Goal: Task Accomplishment & Management: Manage account settings

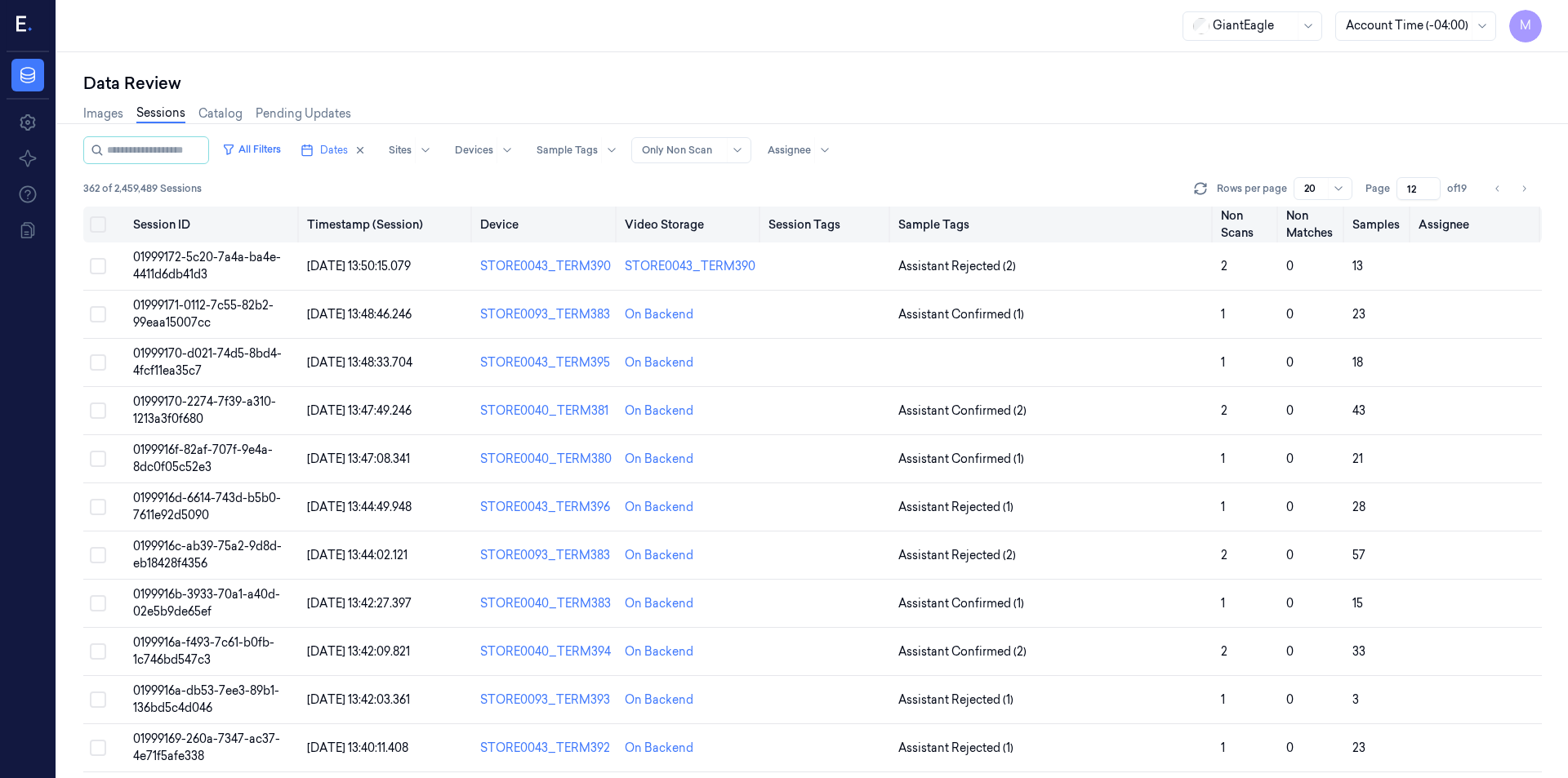
click at [100, 224] on button "Select all" at bounding box center [98, 225] width 17 height 17
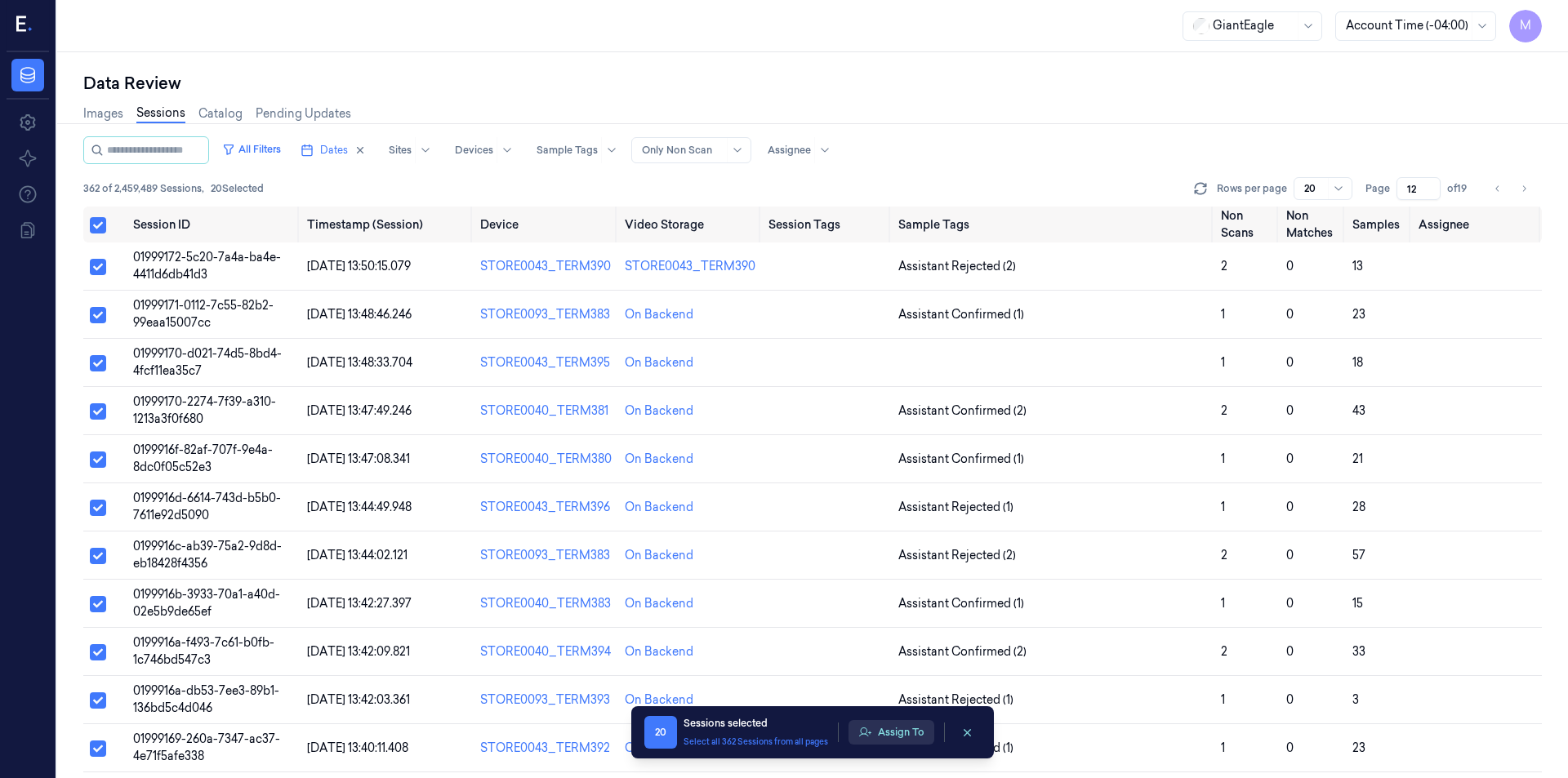
click at [899, 728] on button "Assign To" at bounding box center [890, 731] width 85 height 25
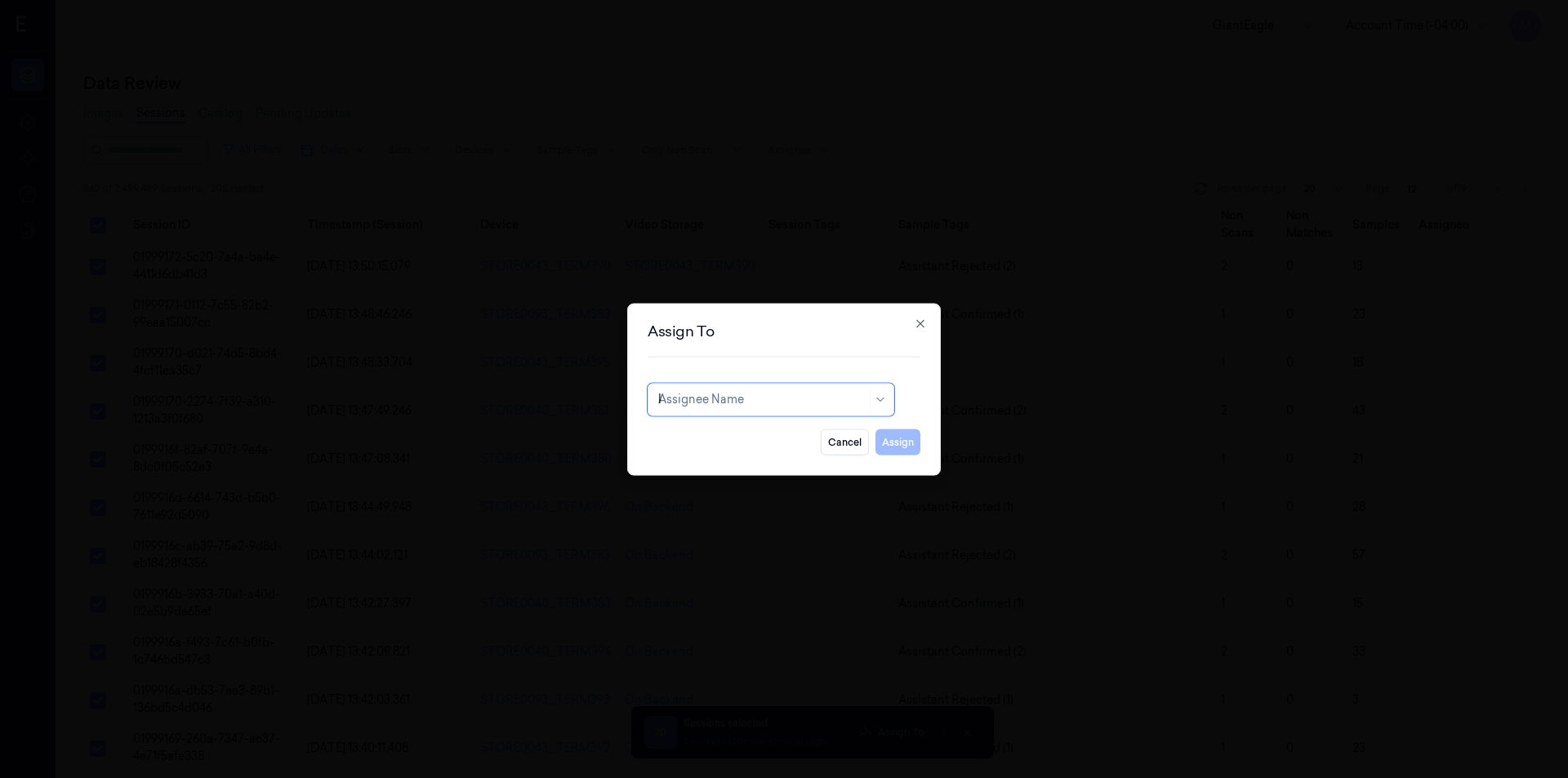
type input "ko"
click at [733, 437] on div "korisetty prem" at bounding box center [697, 436] width 78 height 17
click at [881, 450] on button "Assign" at bounding box center [897, 441] width 45 height 26
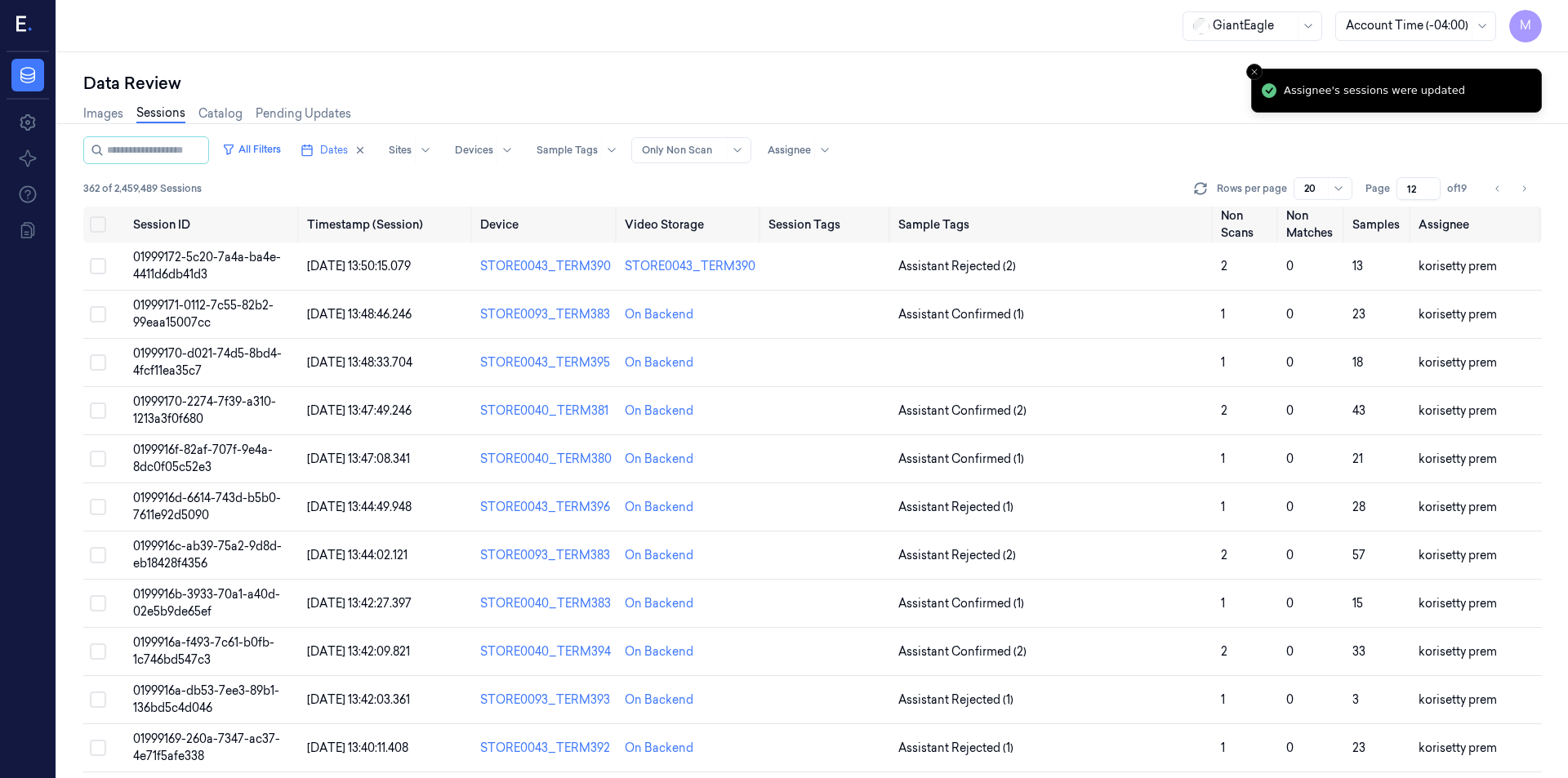
click at [943, 93] on div "Data Review" at bounding box center [812, 83] width 1458 height 23
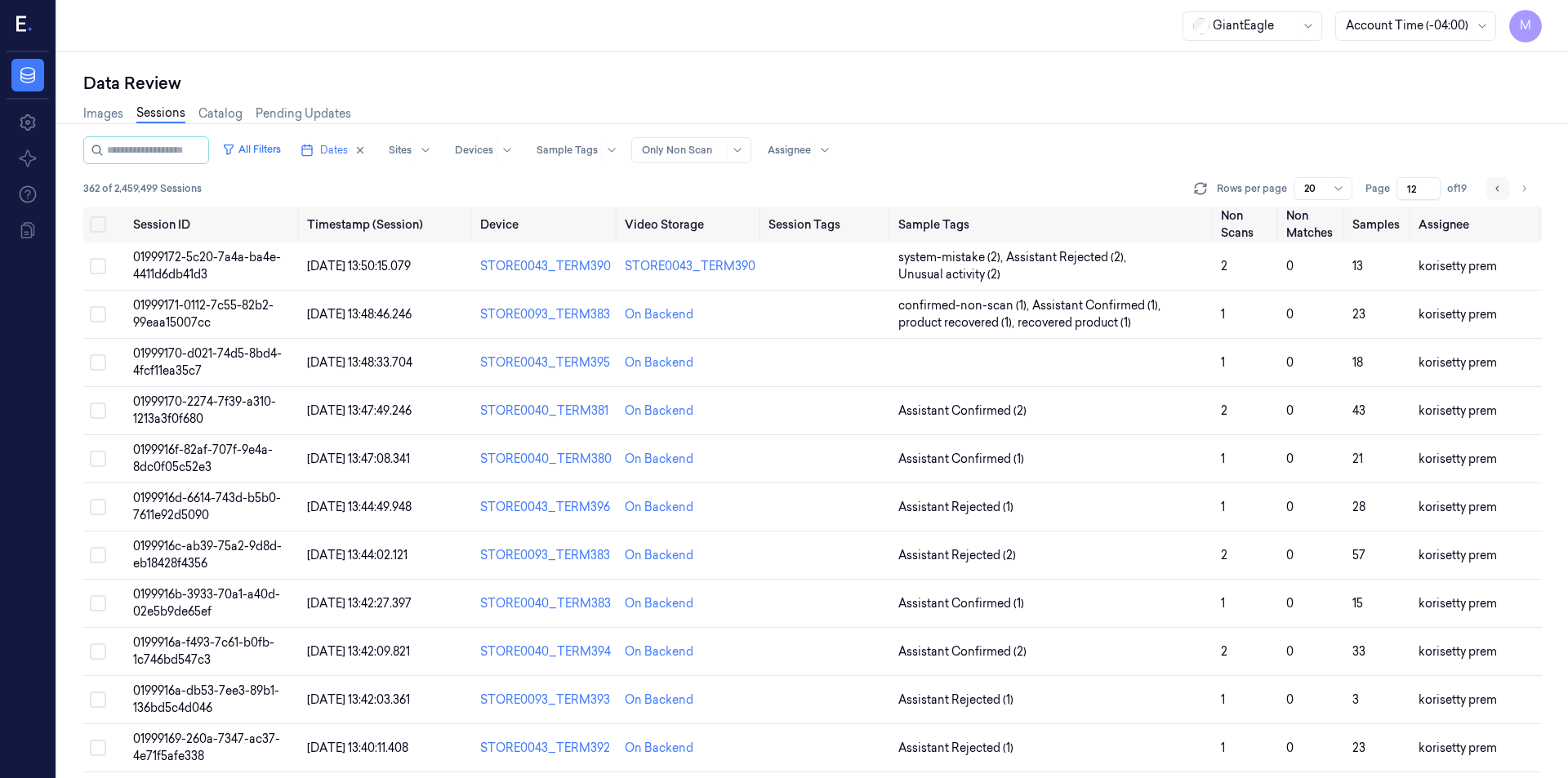
click at [1495, 186] on icon "Go to previous page" at bounding box center [1497, 188] width 10 height 13
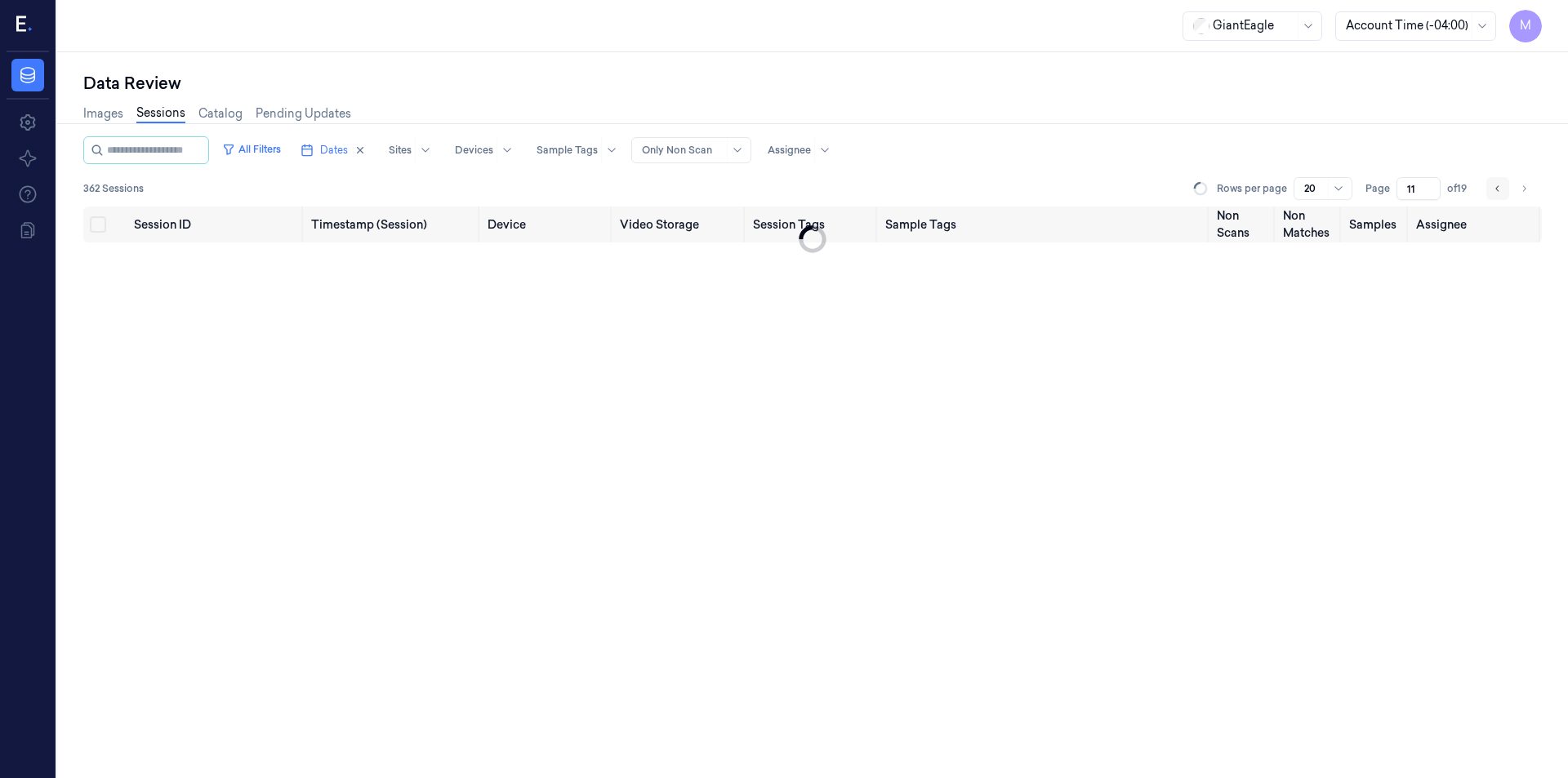
type input "11"
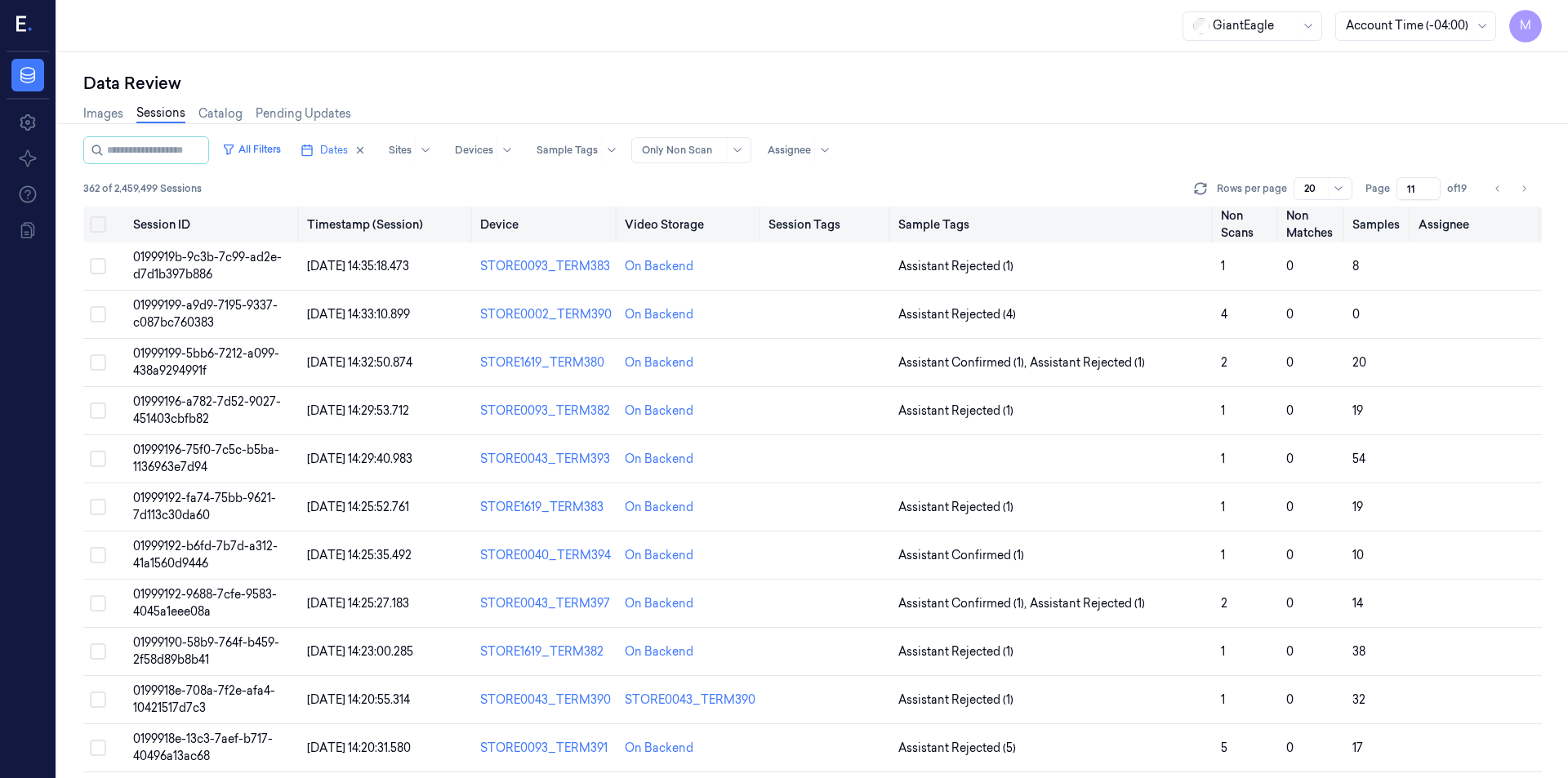
click at [100, 221] on button "Select all" at bounding box center [98, 225] width 17 height 17
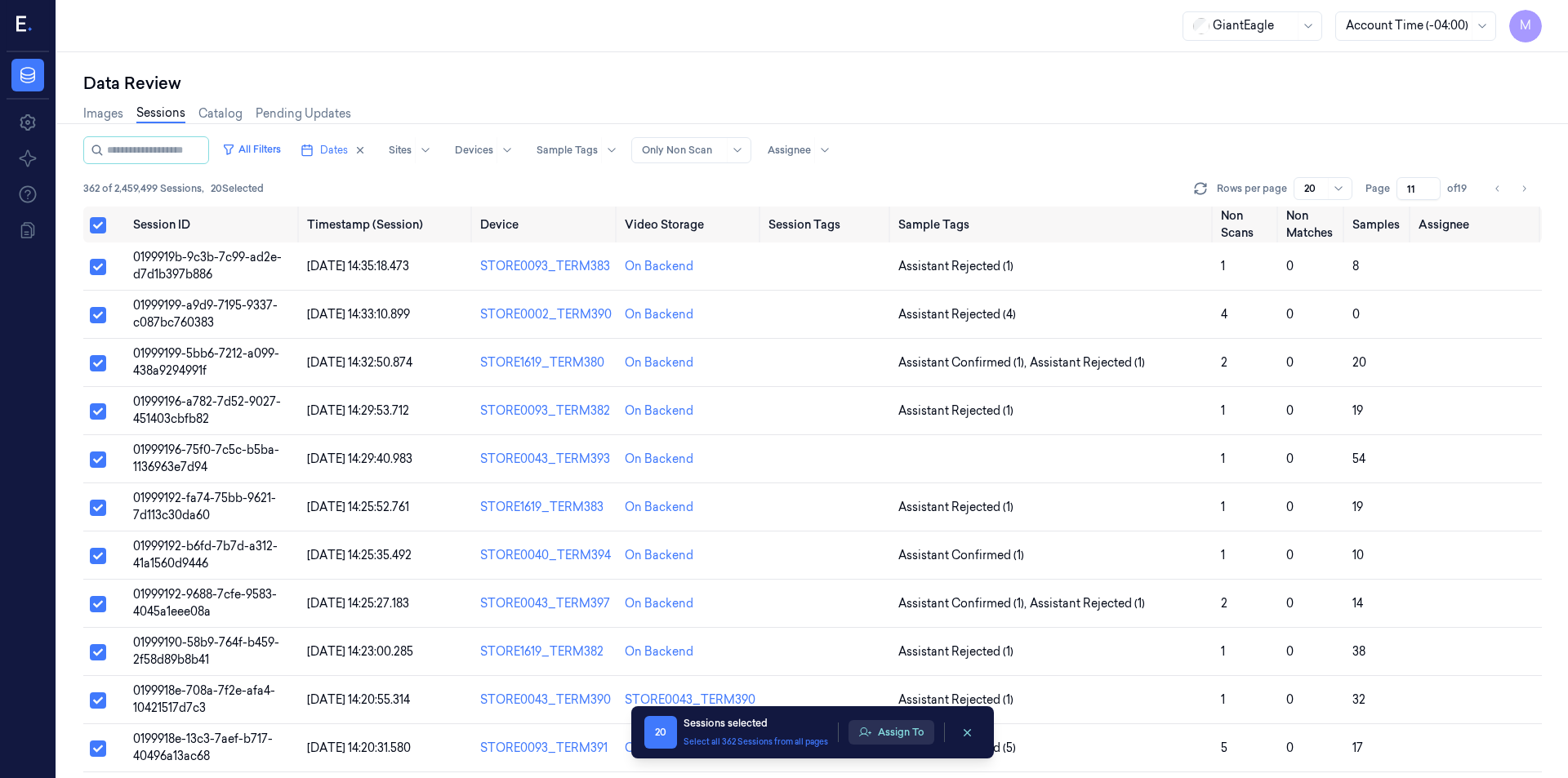
click at [881, 732] on button "Assign To" at bounding box center [890, 731] width 85 height 25
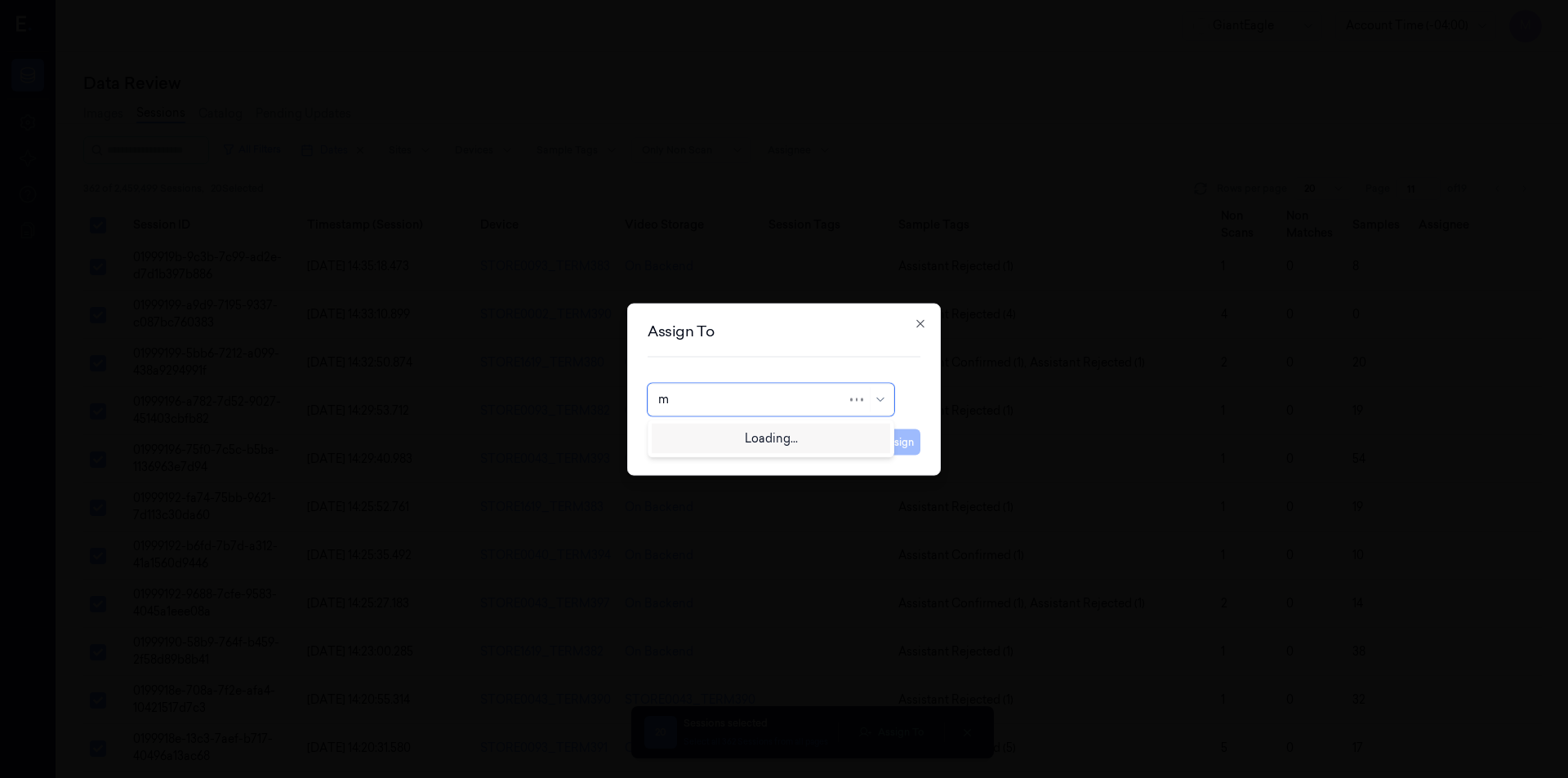
type input "mo"
click at [705, 432] on div "[PERSON_NAME]" at bounding box center [707, 436] width 98 height 17
click at [895, 448] on button "Assign" at bounding box center [897, 441] width 45 height 26
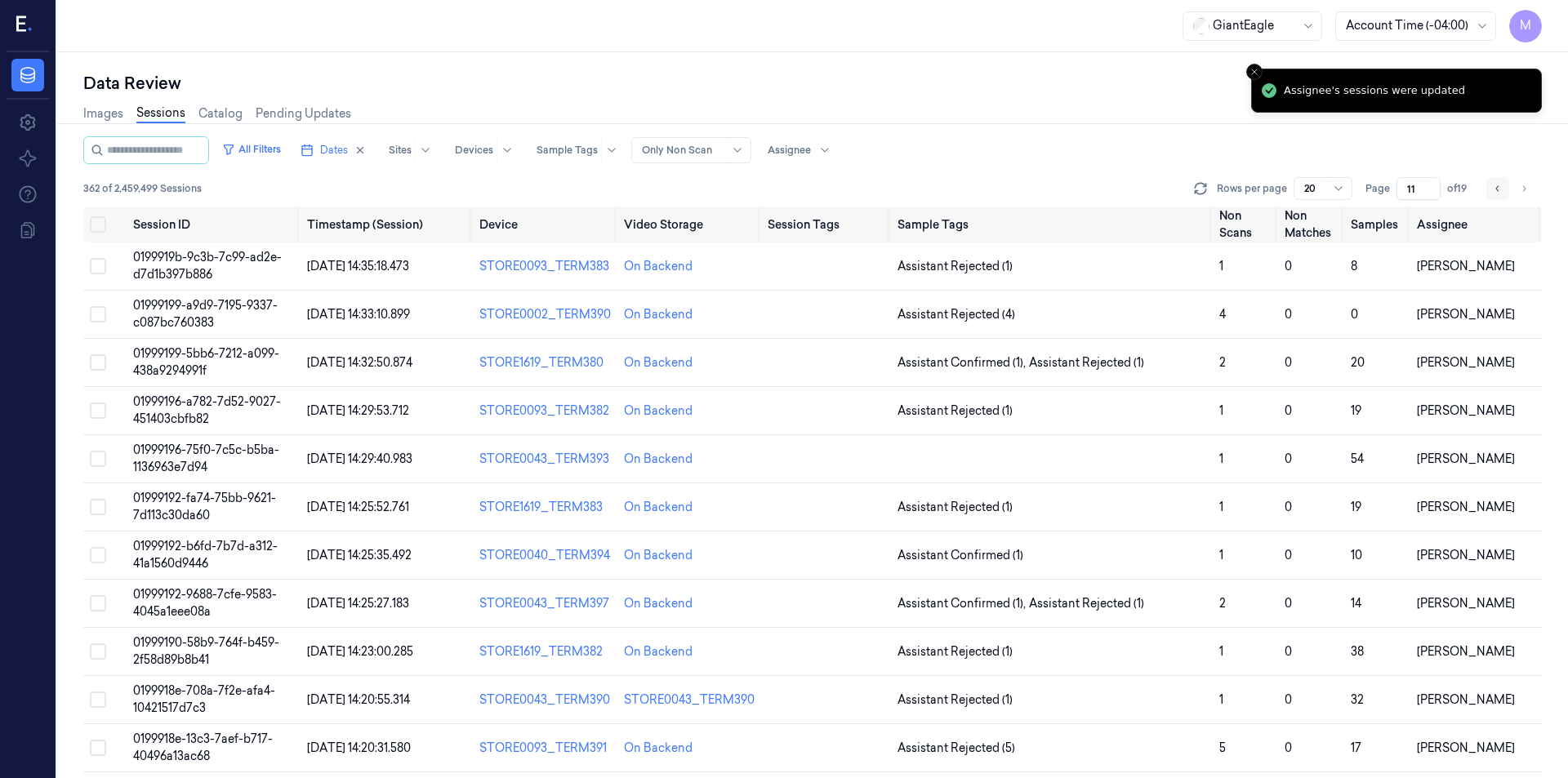
click at [1494, 190] on icon "Go to previous page" at bounding box center [1497, 188] width 10 height 13
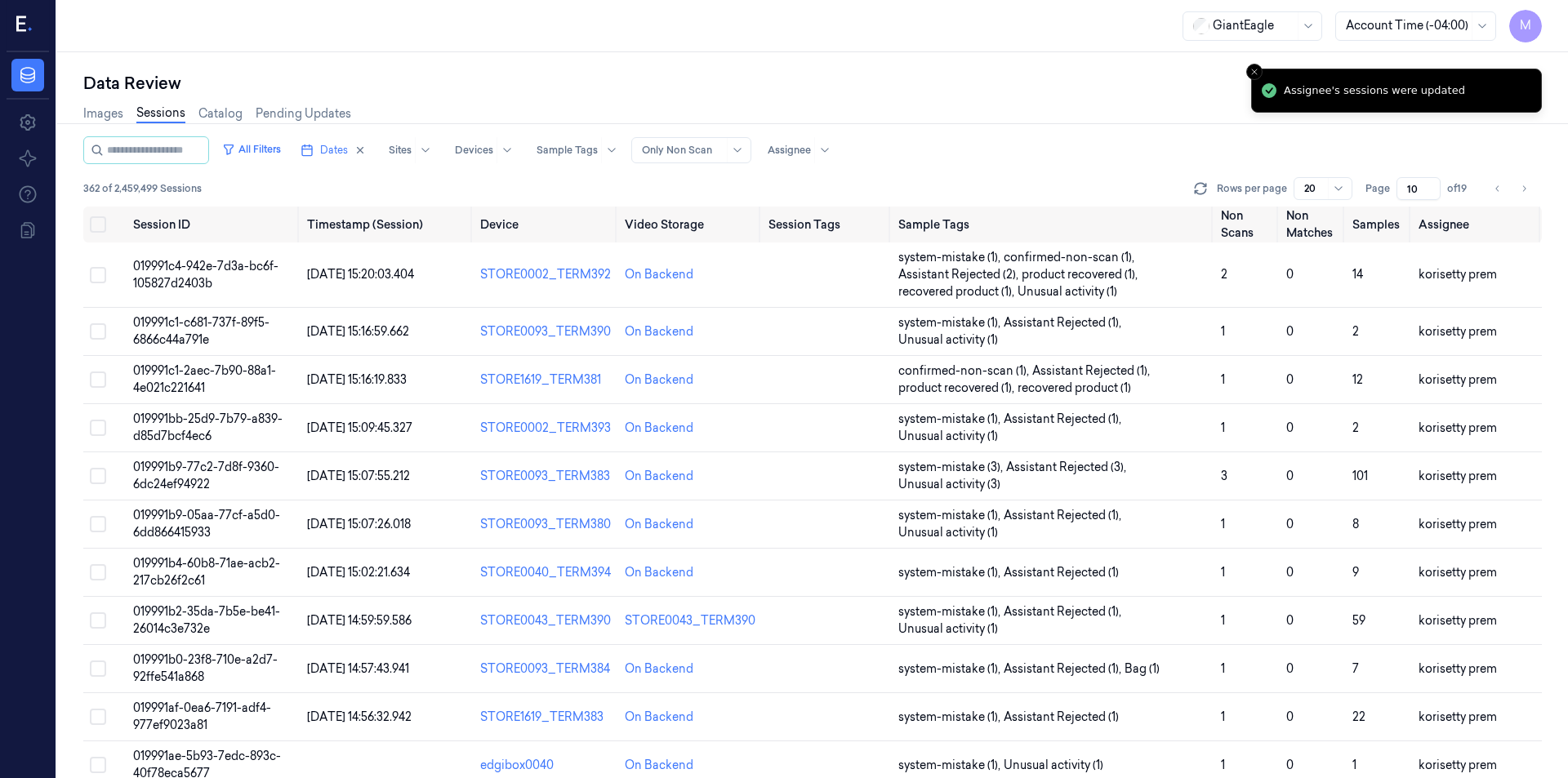
click at [1070, 129] on div "Images Sessions Catalog Pending Updates" at bounding box center [812, 115] width 1458 height 41
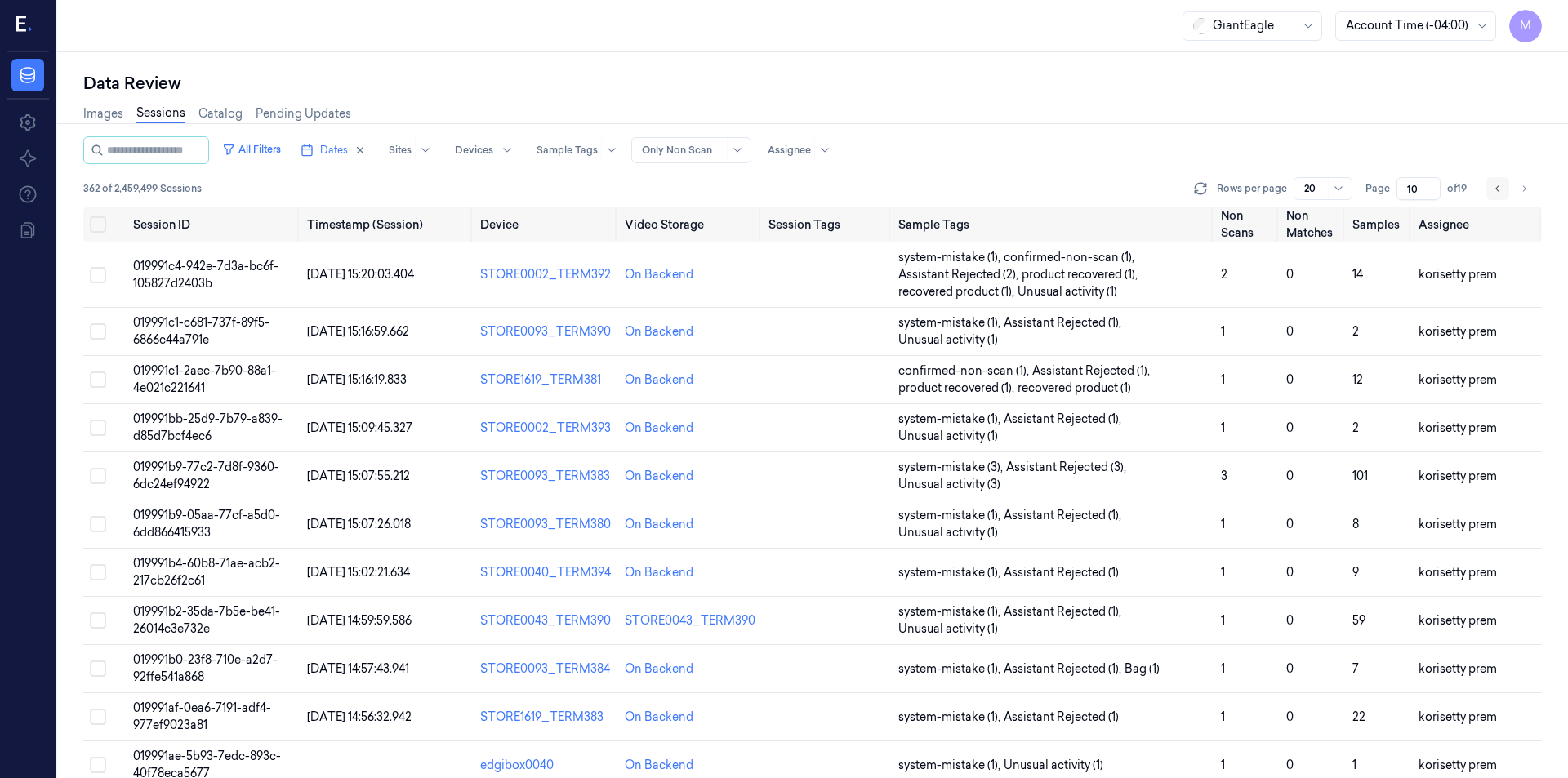
click at [1487, 190] on button "Go to previous page" at bounding box center [1497, 188] width 23 height 23
type input "9"
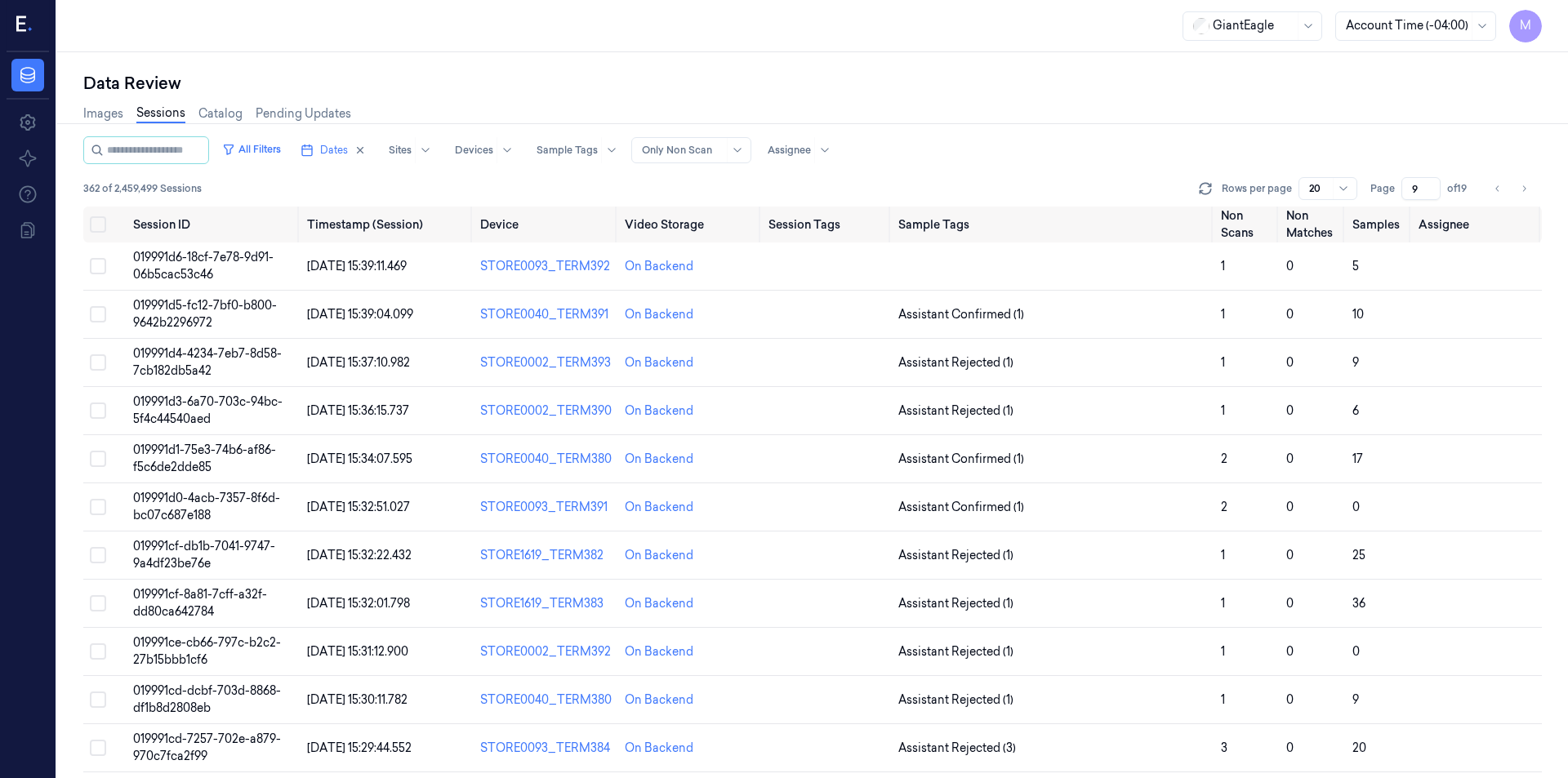
click at [1205, 144] on div "All Filters Dates Sites Devices Sample Tags Alert Type Only Non Scan Assignee" at bounding box center [812, 150] width 1458 height 28
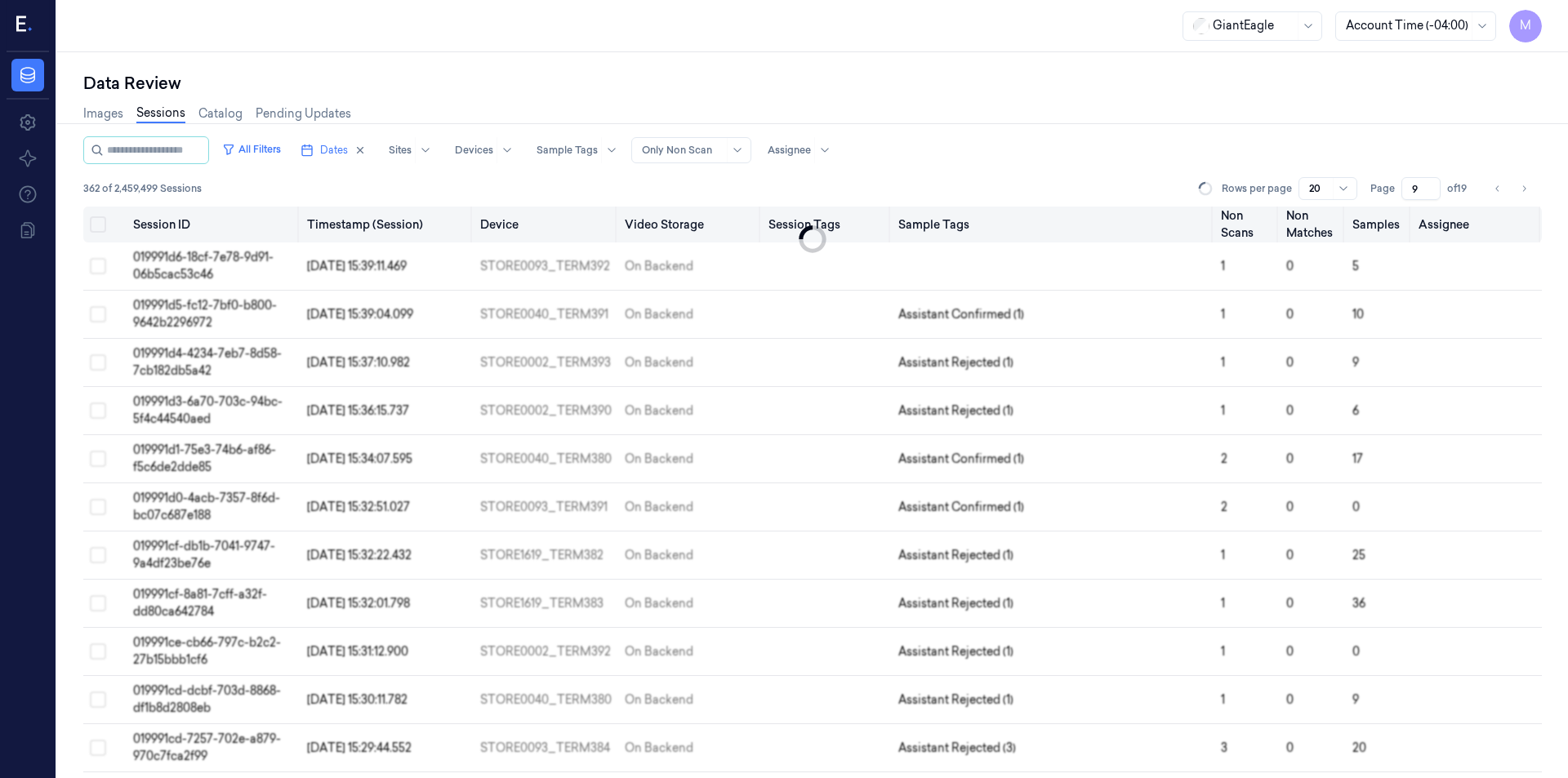
click at [97, 228] on button "Select all" at bounding box center [98, 225] width 17 height 17
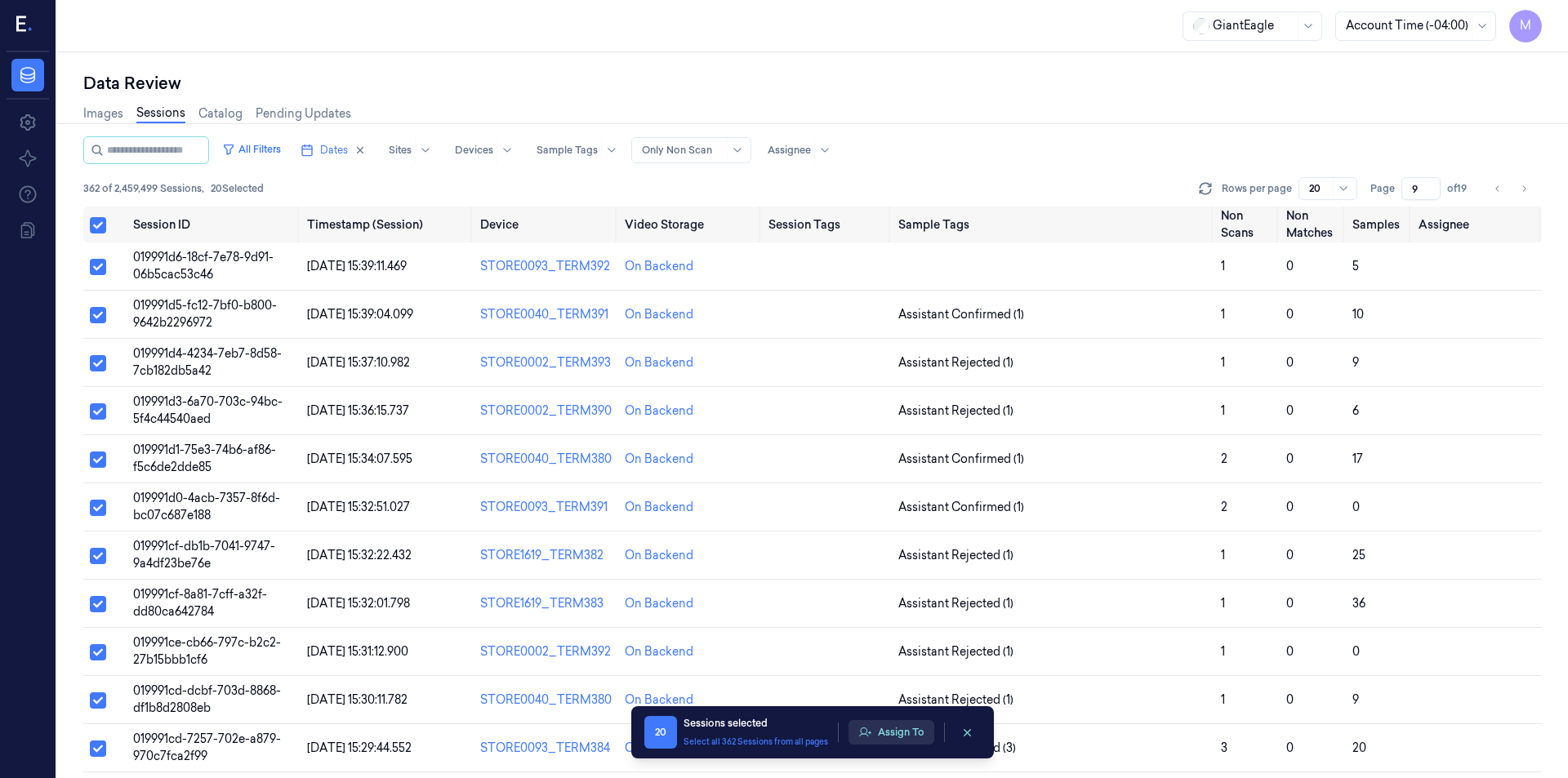
click at [919, 733] on button "Assign To" at bounding box center [890, 731] width 85 height 25
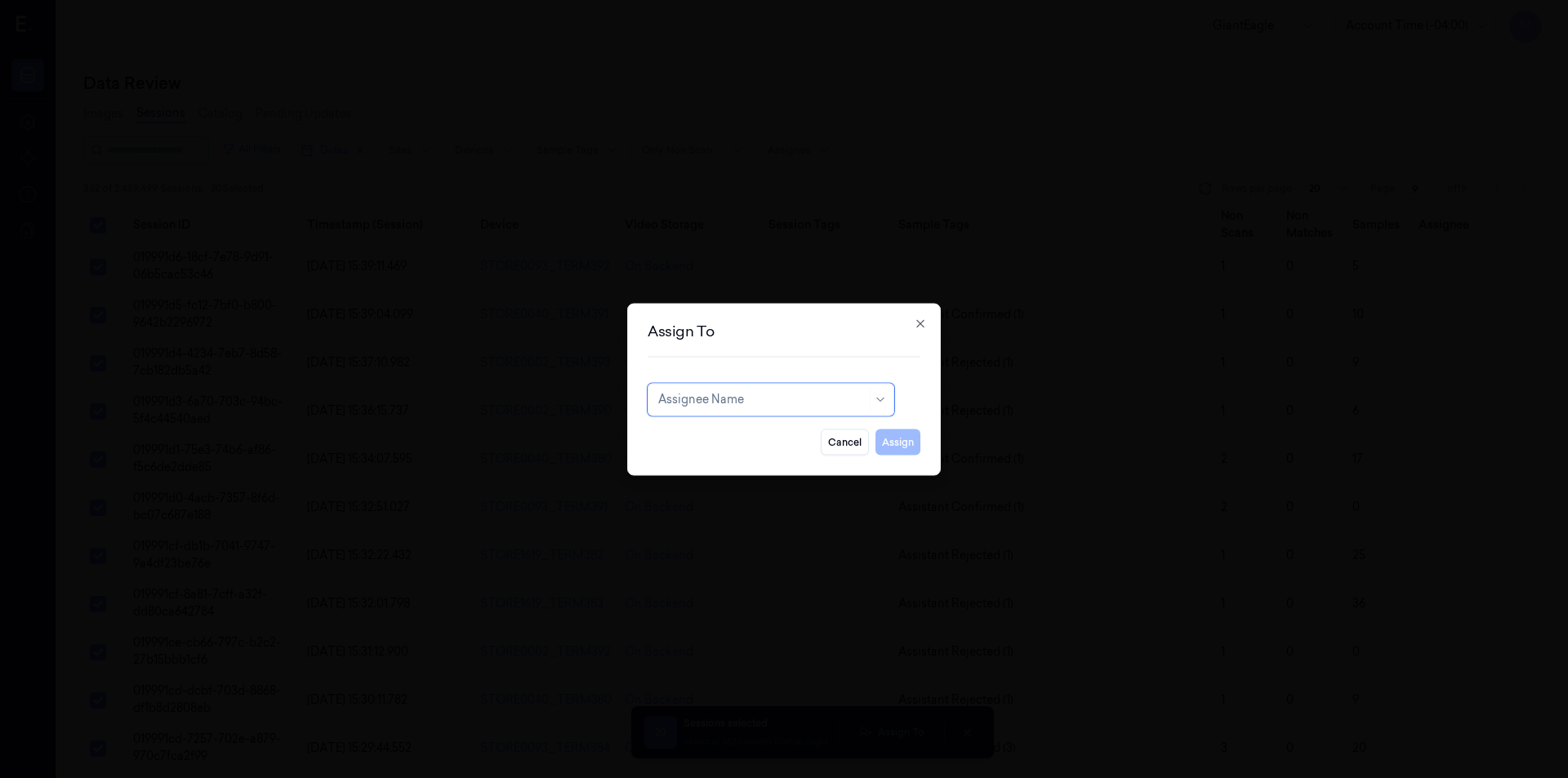
click at [734, 401] on div at bounding box center [762, 399] width 208 height 17
type input "ru"
drag, startPoint x: 697, startPoint y: 439, endPoint x: 733, endPoint y: 440, distance: 36.0
click at [697, 439] on div "rupa b" at bounding box center [770, 436] width 225 height 17
click at [884, 441] on button "Assign" at bounding box center [897, 441] width 45 height 26
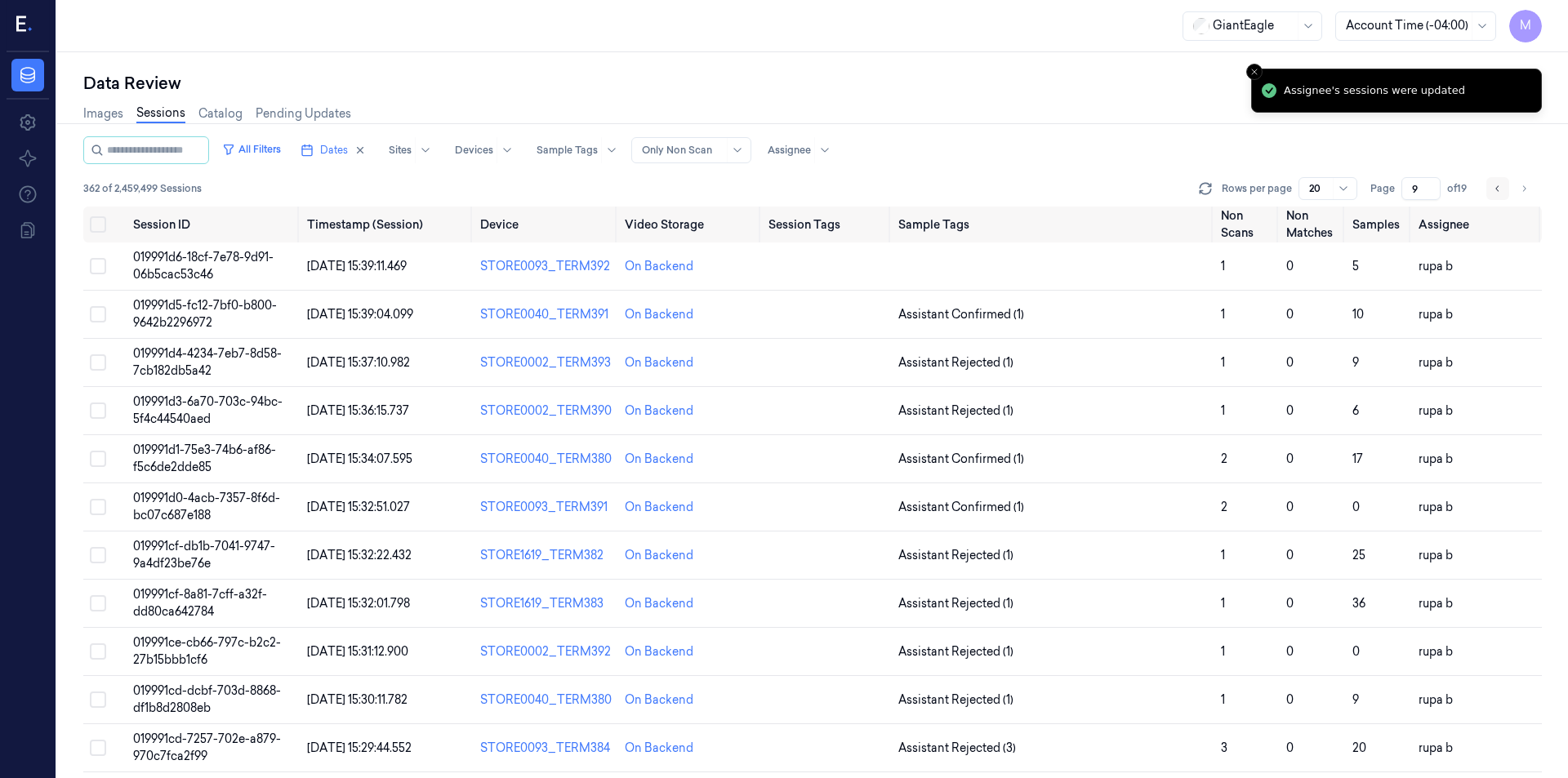
click at [1495, 179] on button "Go to previous page" at bounding box center [1497, 188] width 23 height 23
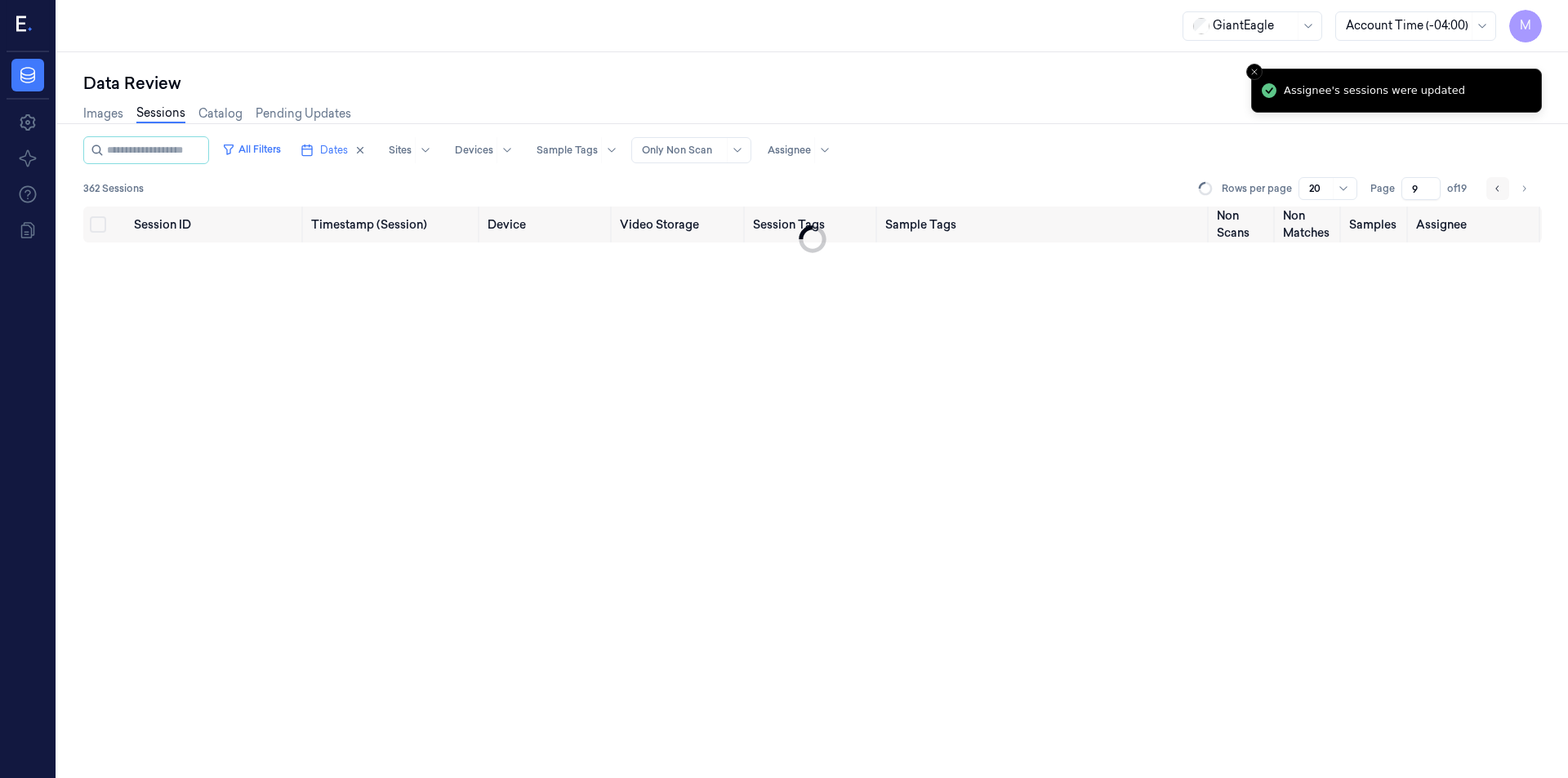
type input "8"
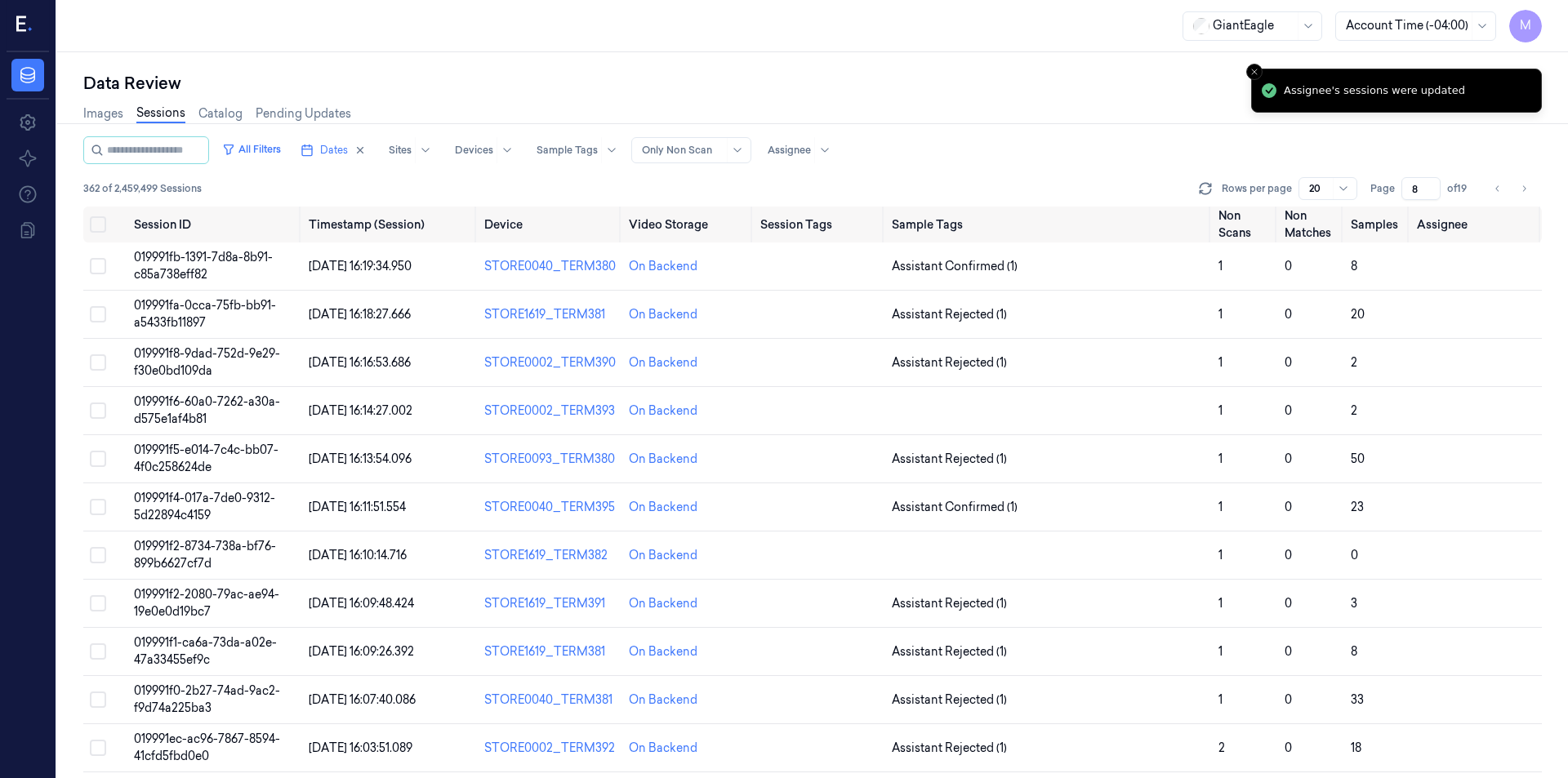
click at [1093, 131] on div "Images Sessions Catalog Pending Updates" at bounding box center [812, 115] width 1458 height 41
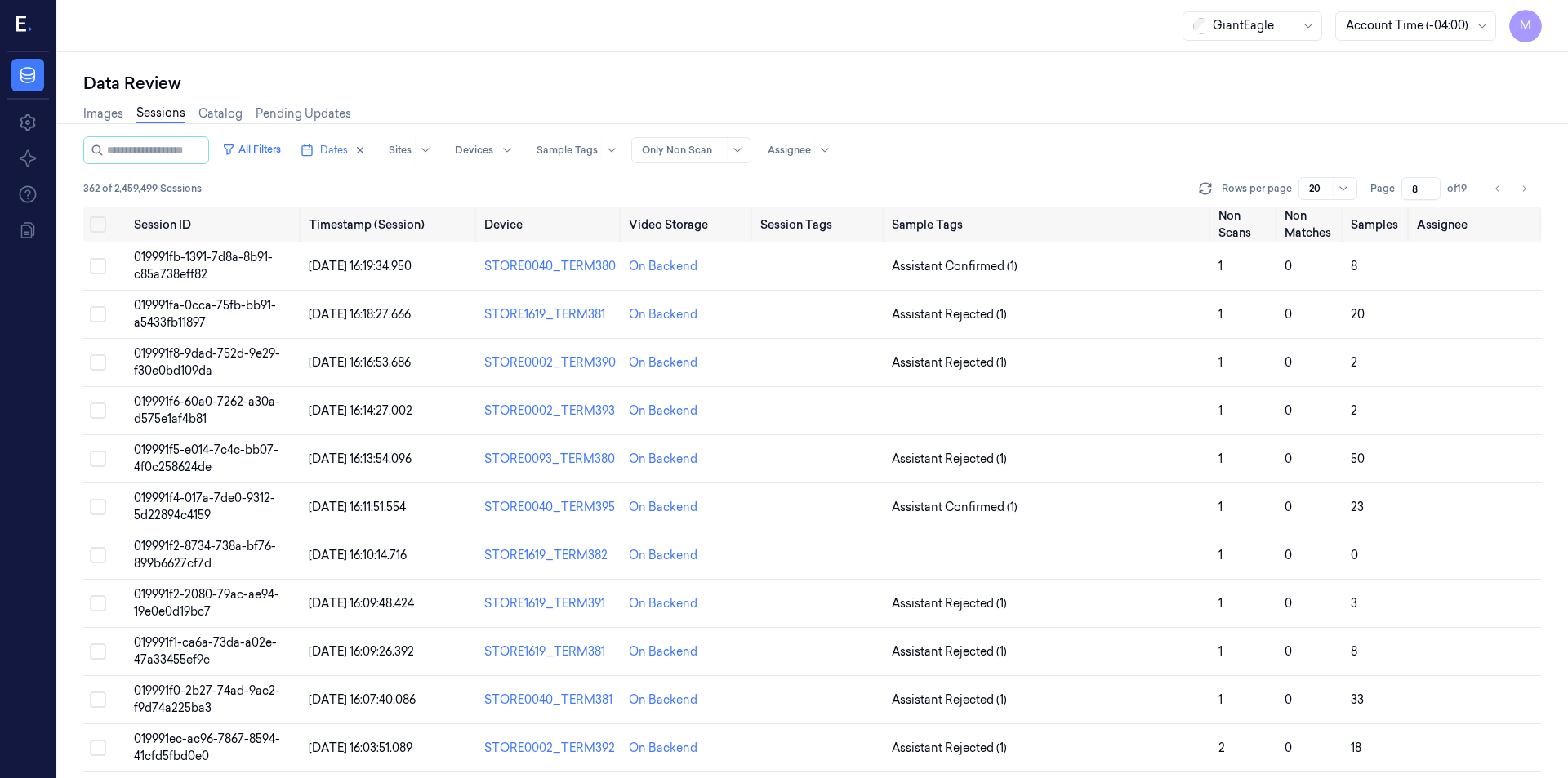
click at [1086, 81] on div "Data Review" at bounding box center [812, 83] width 1458 height 23
drag, startPoint x: 102, startPoint y: 226, endPoint x: 234, endPoint y: 328, distance: 166.8
click at [102, 226] on button "Select all" at bounding box center [98, 225] width 17 height 17
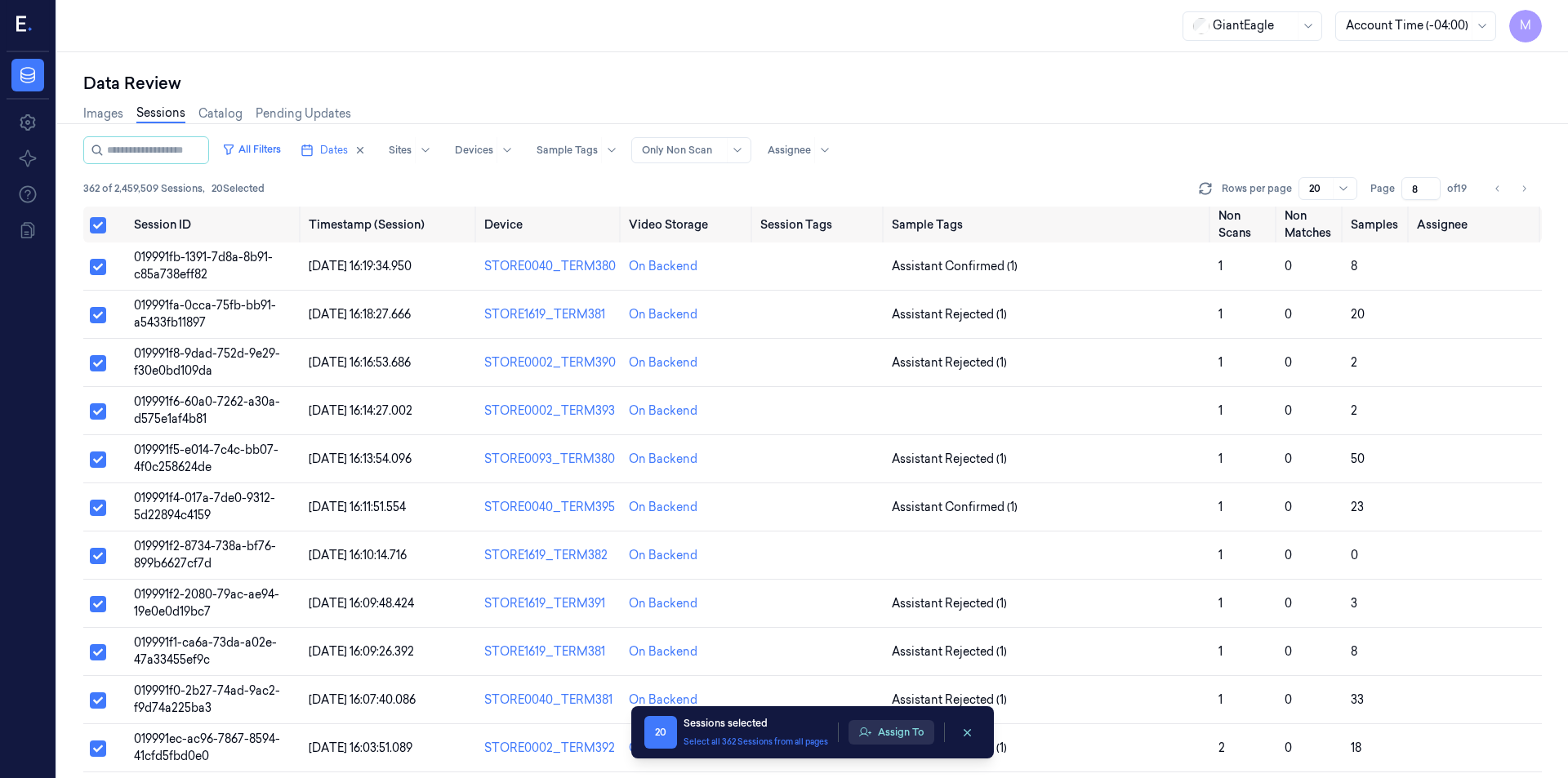
click at [914, 728] on button "Assign To" at bounding box center [890, 731] width 85 height 25
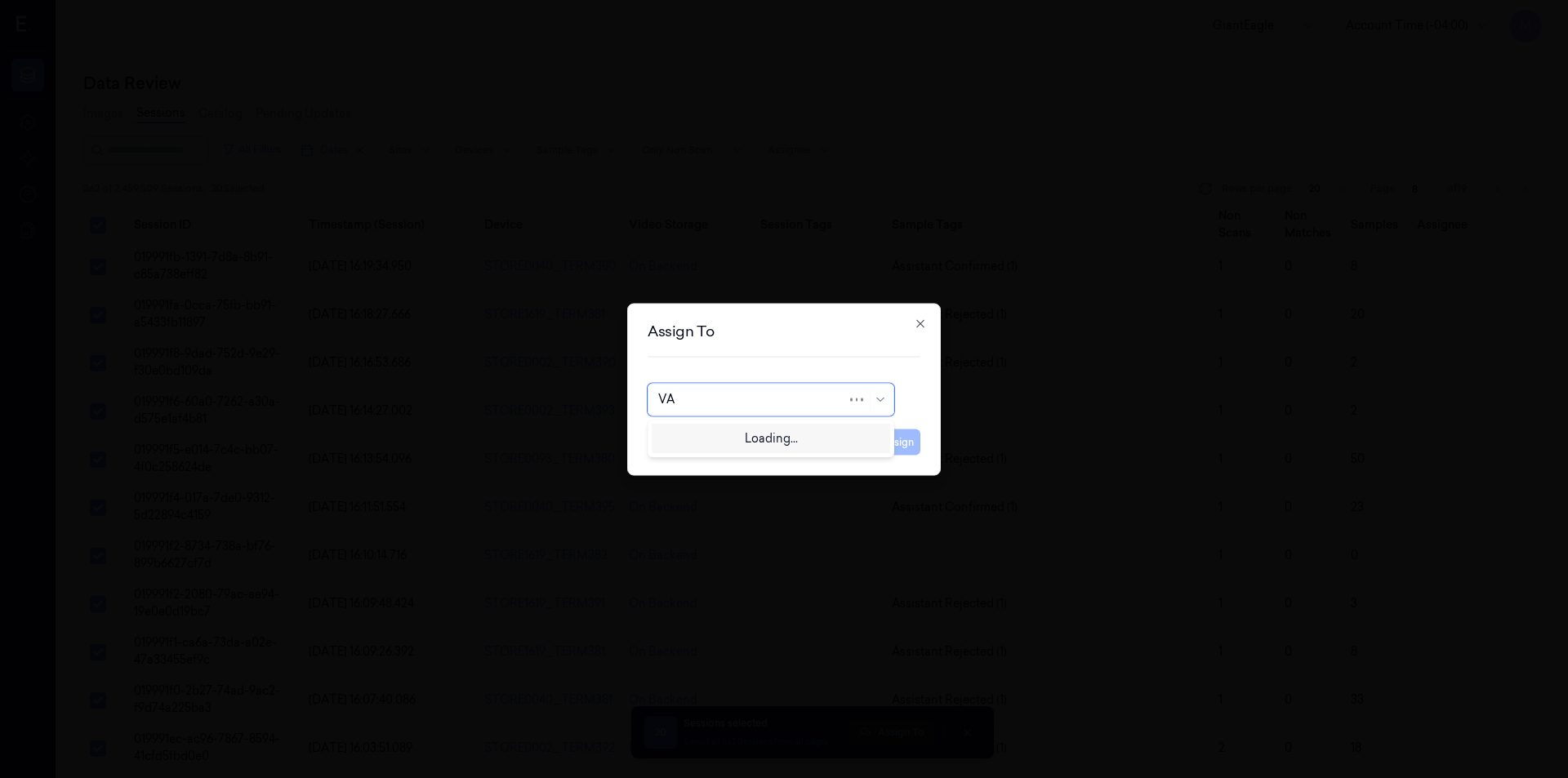
type input "VAR"
click at [715, 461] on div "[PERSON_NAME] g" at bounding box center [770, 462] width 225 height 17
click at [904, 444] on button "Assign" at bounding box center [897, 441] width 45 height 26
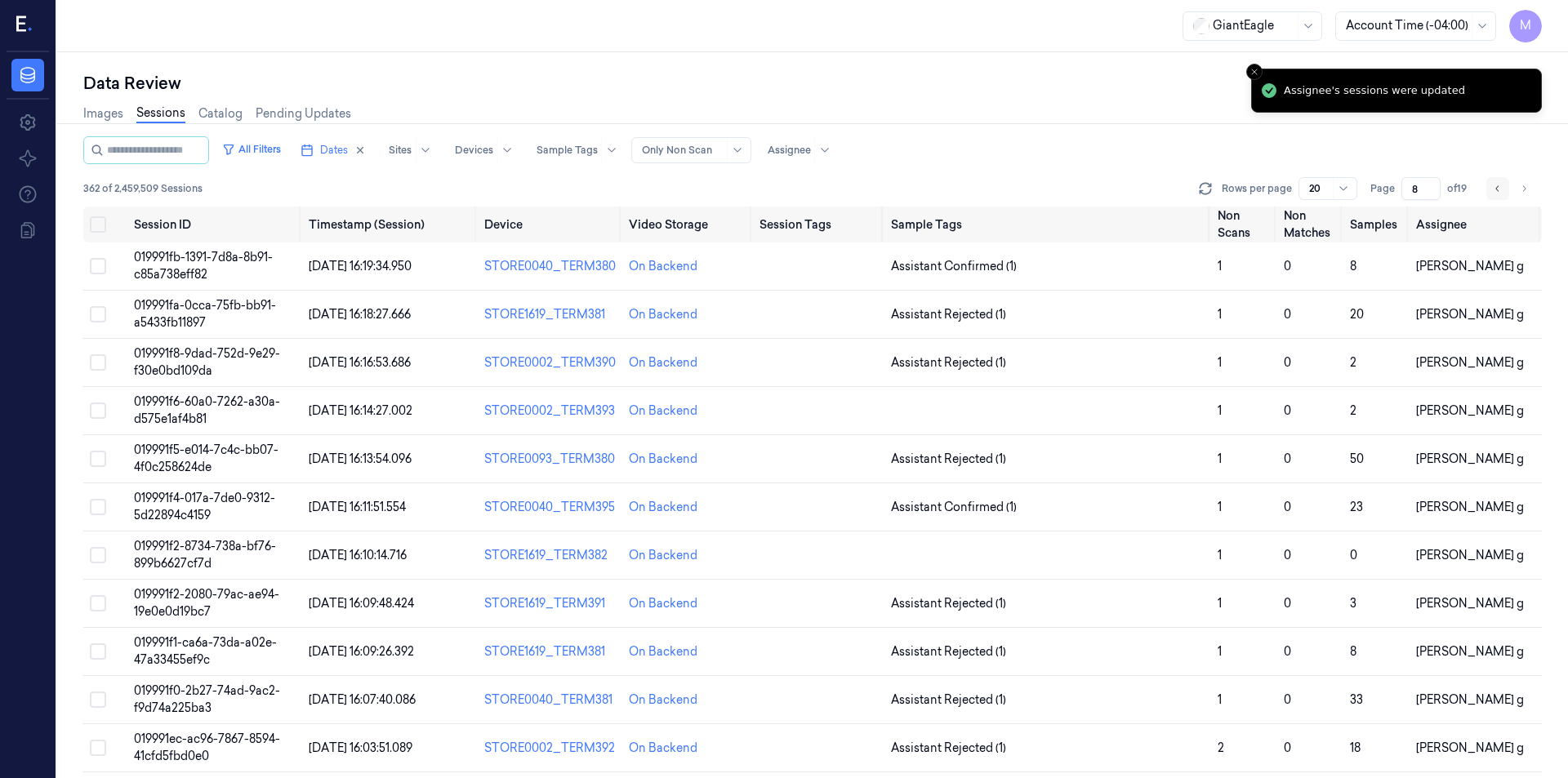
click at [1497, 192] on icon "Go to previous page" at bounding box center [1497, 188] width 10 height 13
type input "7"
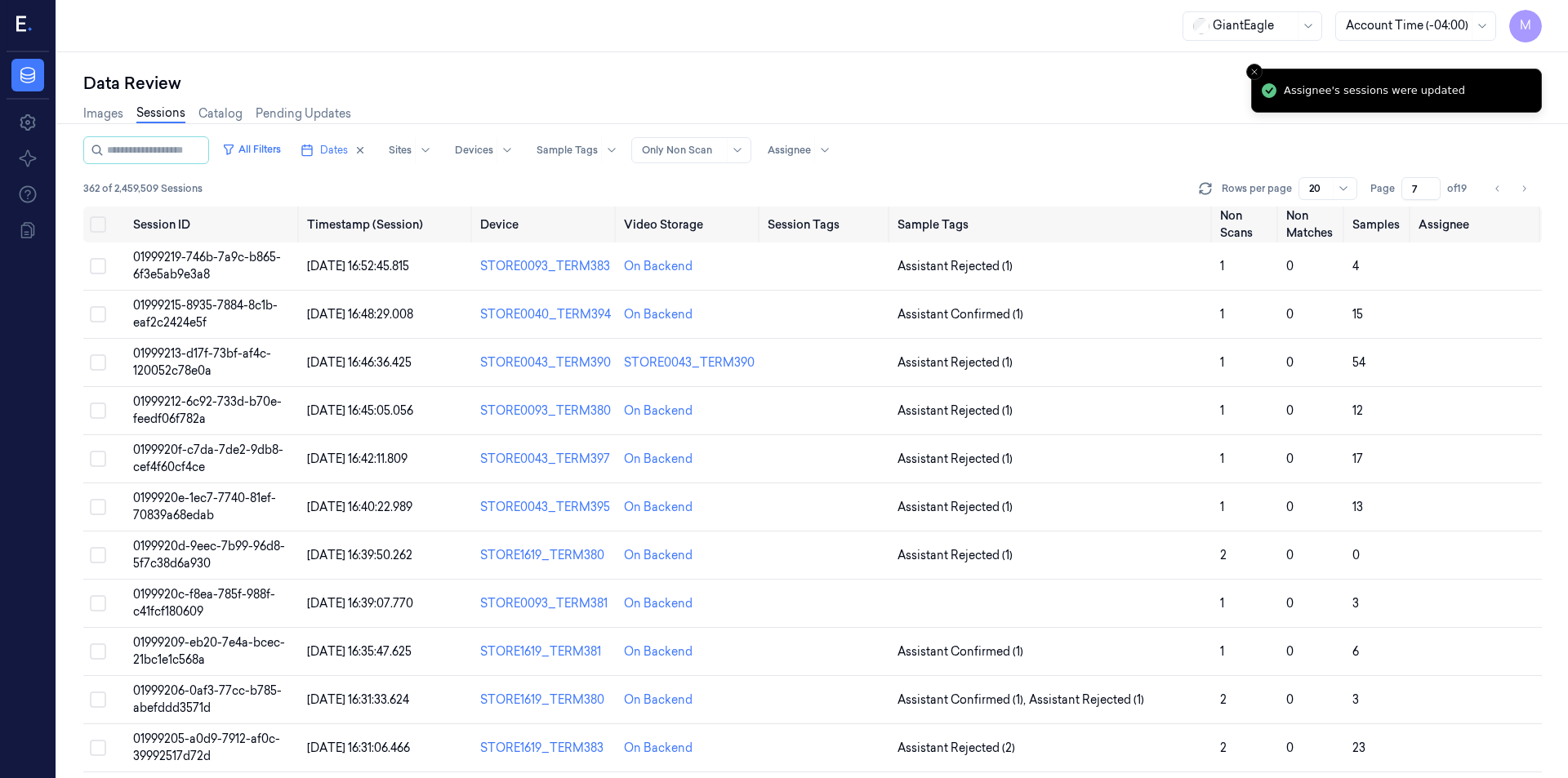
click at [1052, 150] on div "All Filters Dates Sites Devices Sample Tags Alert Type Only Non Scan Assignee" at bounding box center [812, 150] width 1458 height 28
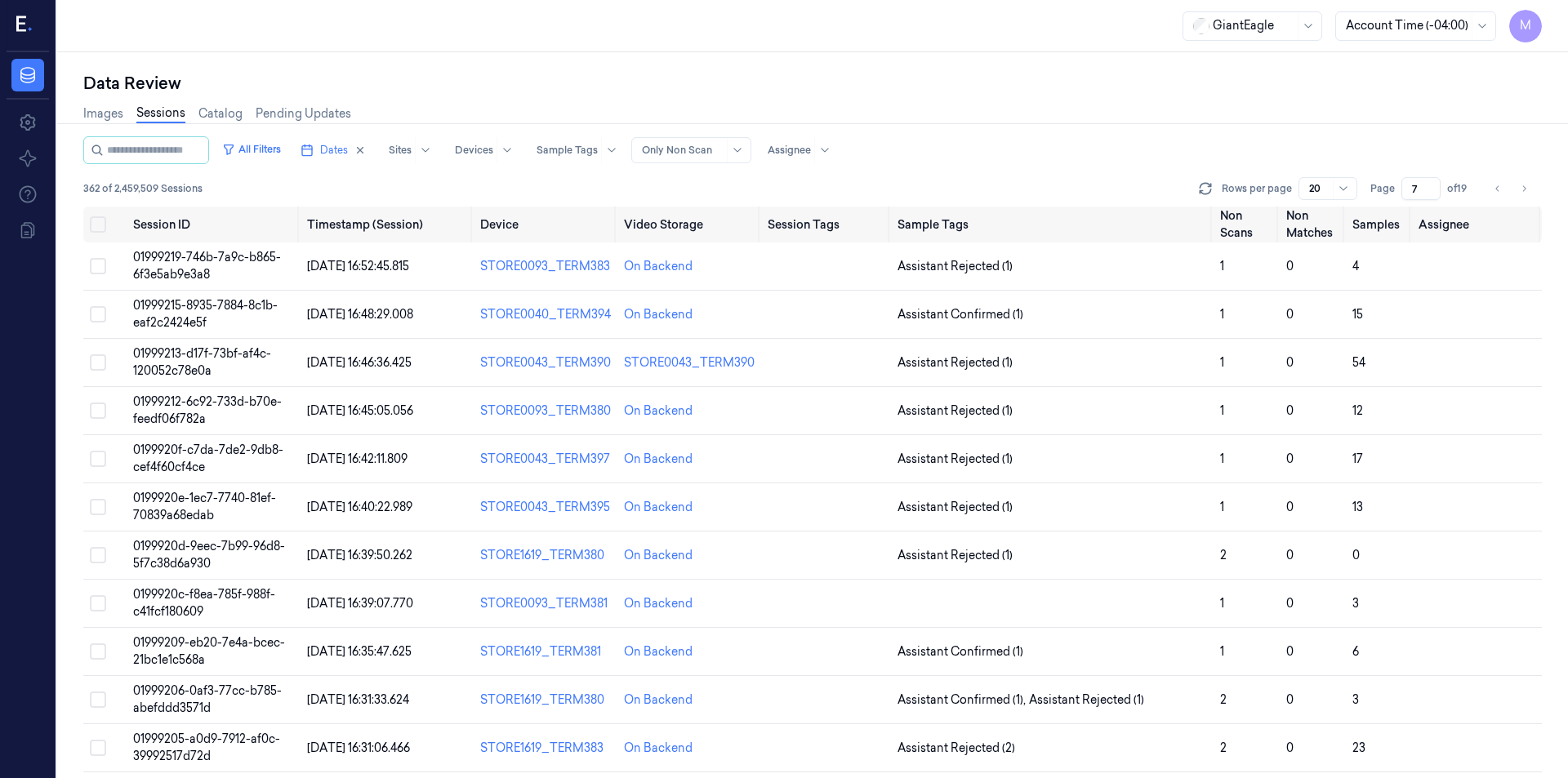
click at [1304, 122] on div "Images Sessions Catalog Pending Updates" at bounding box center [812, 115] width 1458 height 41
